Goal: Use online tool/utility: Utilize a website feature to perform a specific function

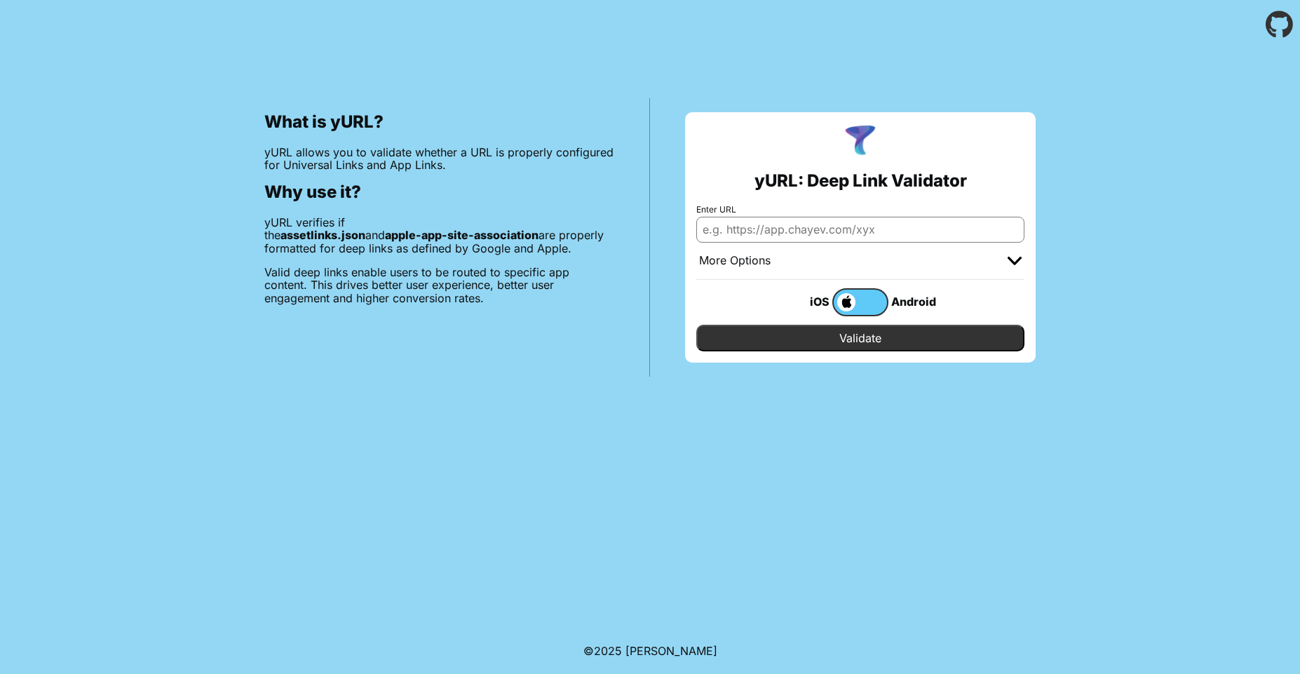
click at [768, 231] on input "Enter URL" at bounding box center [860, 229] width 328 height 25
type input "f"
click at [787, 228] on input "Enter URL" at bounding box center [860, 229] width 328 height 25
type input "[URL][DOMAIN_NAME]"
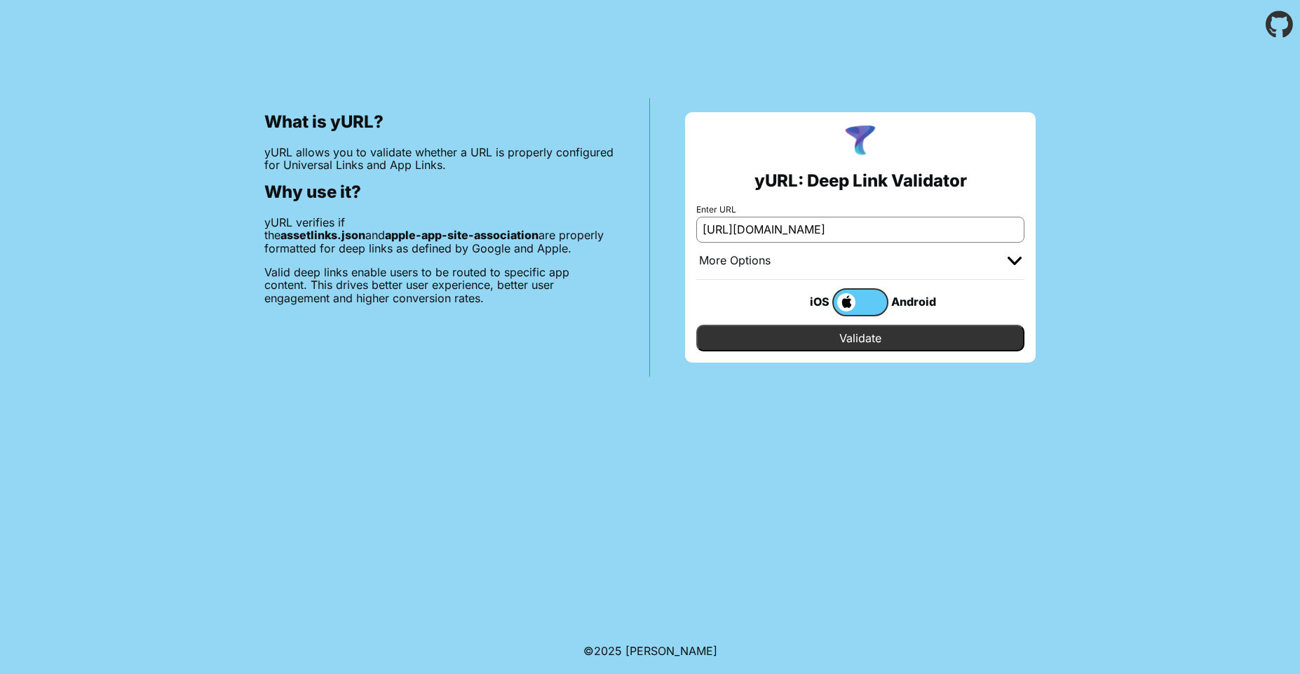
click at [830, 337] on input "Validate" at bounding box center [860, 338] width 328 height 27
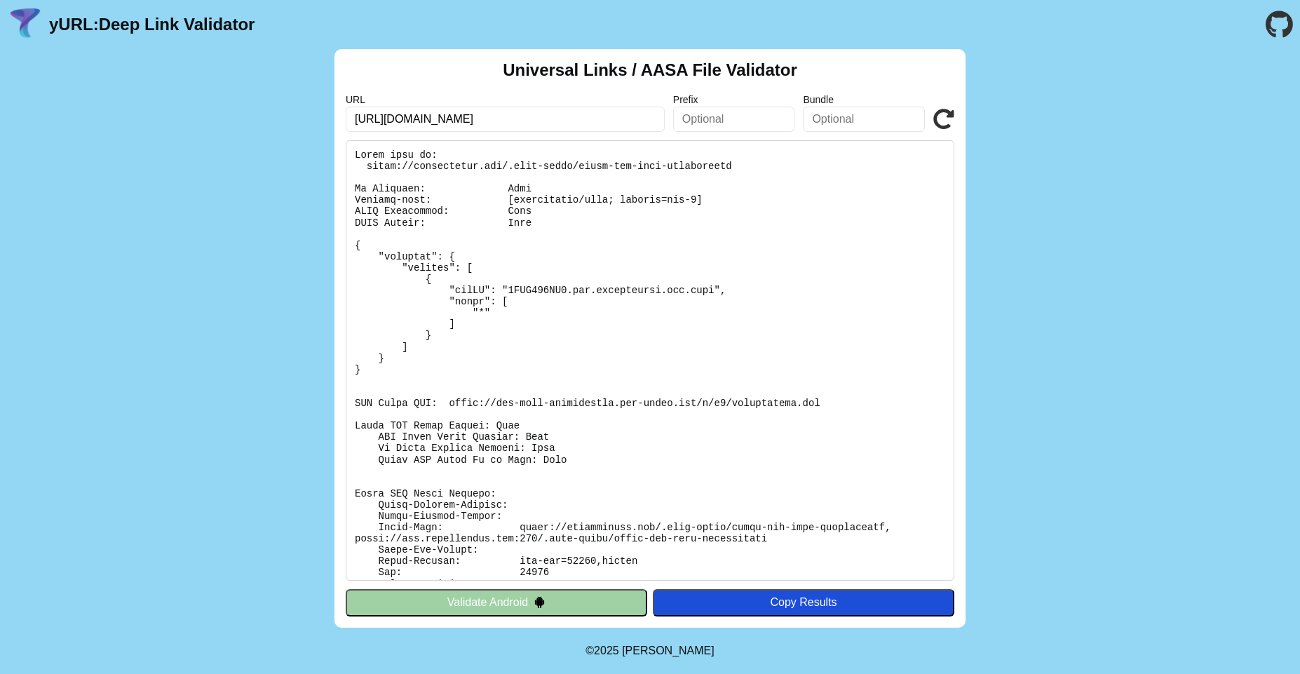
click at [489, 608] on button "Validate Android" at bounding box center [496, 602] width 301 height 27
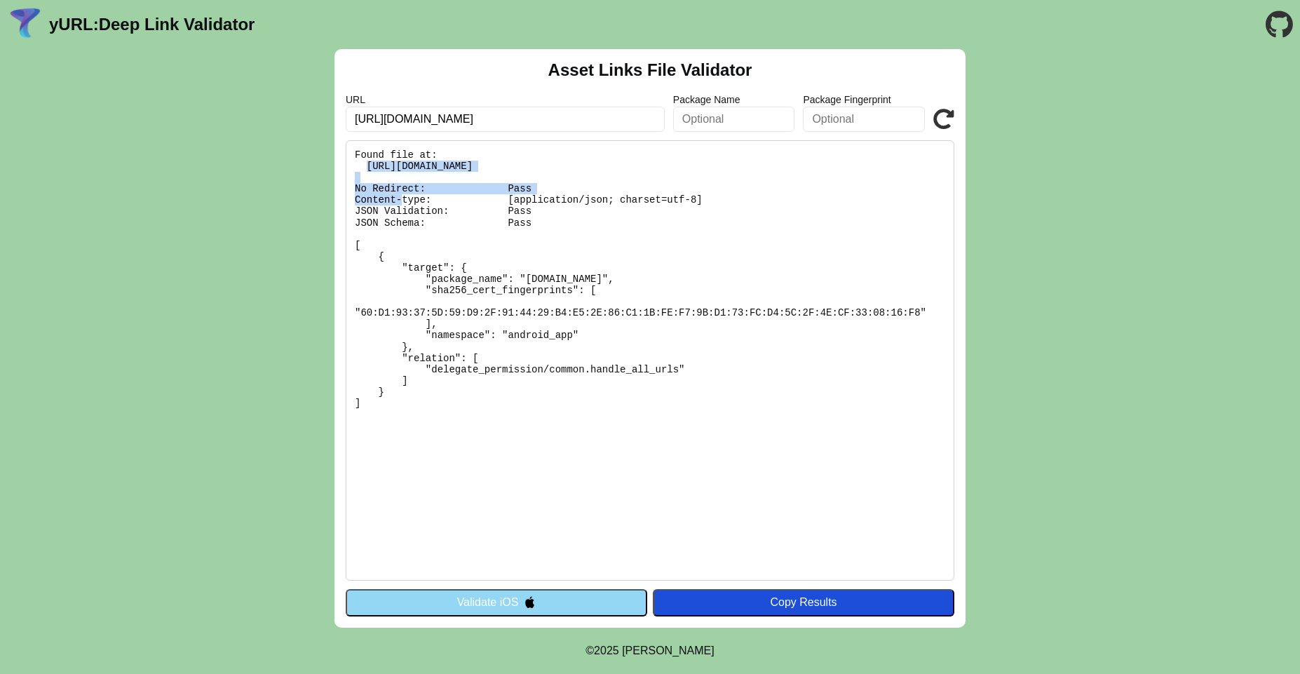
drag, startPoint x: 365, startPoint y: 163, endPoint x: 678, endPoint y: 164, distance: 312.6
click at [678, 164] on pre "Found file at: https://farmersonly.com/.well-known/assetlinks.json No Redirect:…" at bounding box center [650, 360] width 608 height 440
copy pre "https://farmersonly.com/.well-known/assetlinks.json"
